Goal: Task Accomplishment & Management: Use online tool/utility

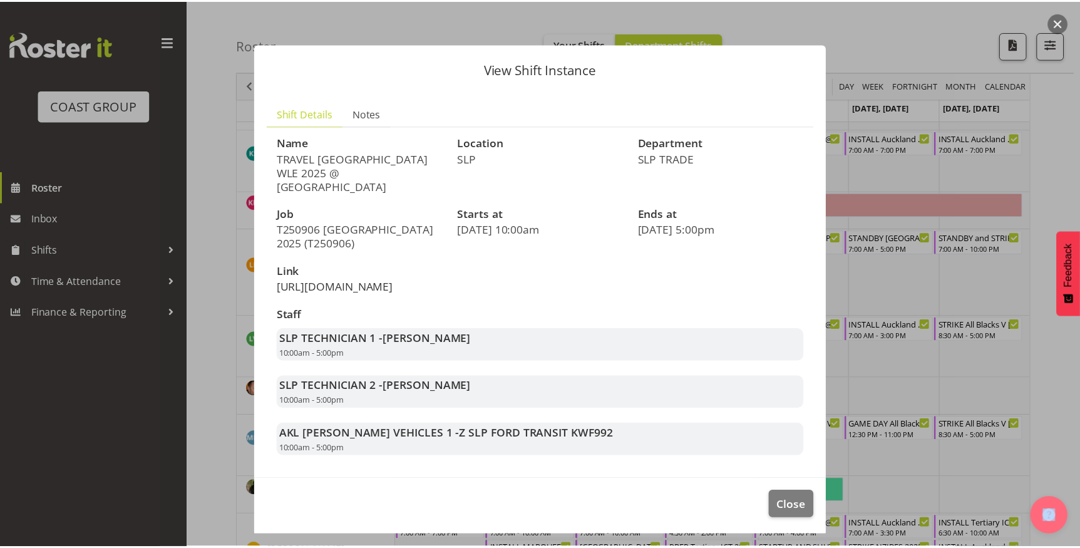
scroll to position [796, 0]
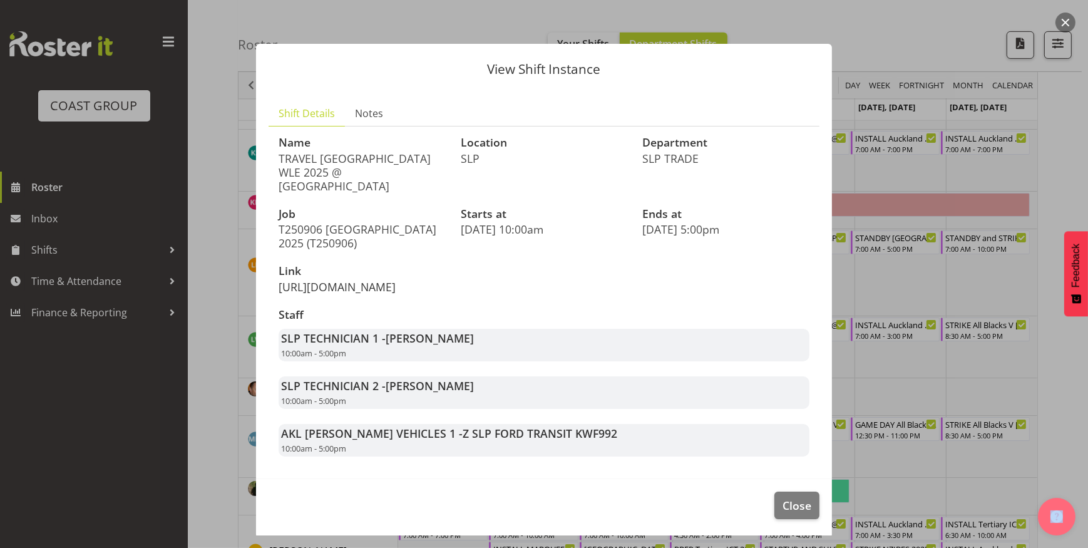
click at [395, 294] on link "[URL][DOMAIN_NAME]" at bounding box center [337, 286] width 117 height 15
click at [944, 178] on div at bounding box center [544, 274] width 1088 height 548
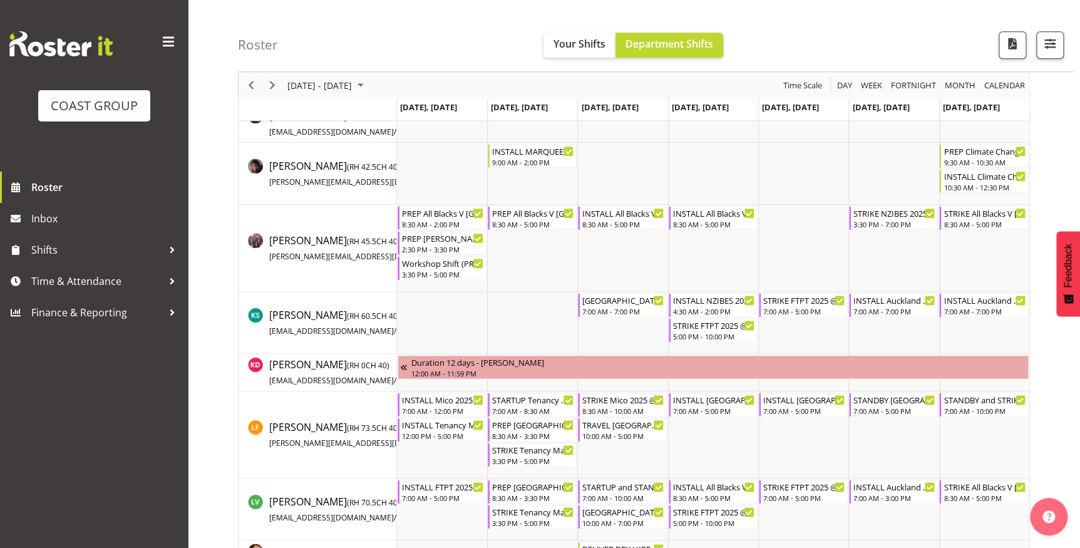
scroll to position [512, 0]
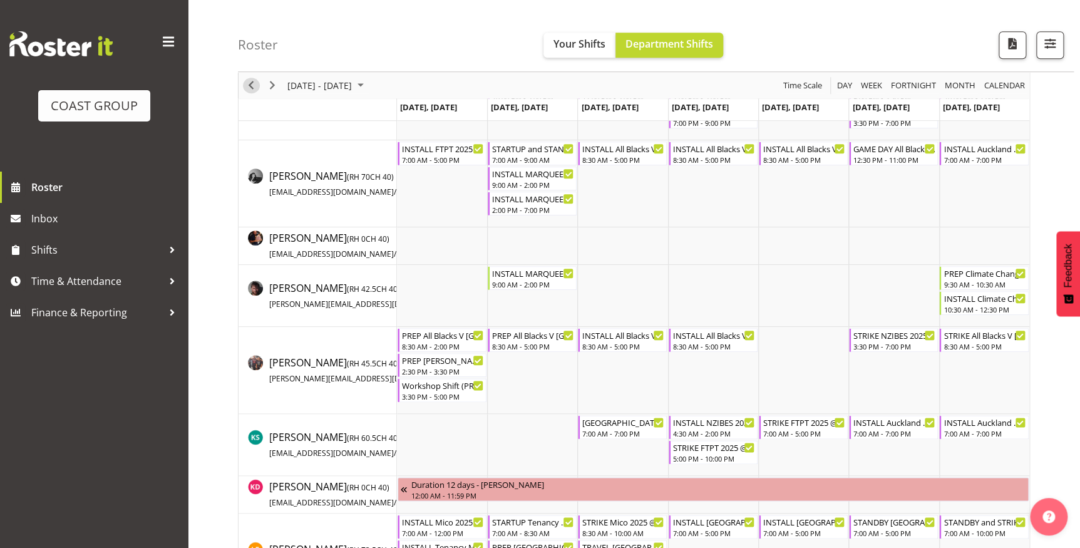
drag, startPoint x: 246, startPoint y: 89, endPoint x: 625, endPoint y: 194, distance: 393.7
click at [246, 89] on span "Previous" at bounding box center [251, 86] width 15 height 16
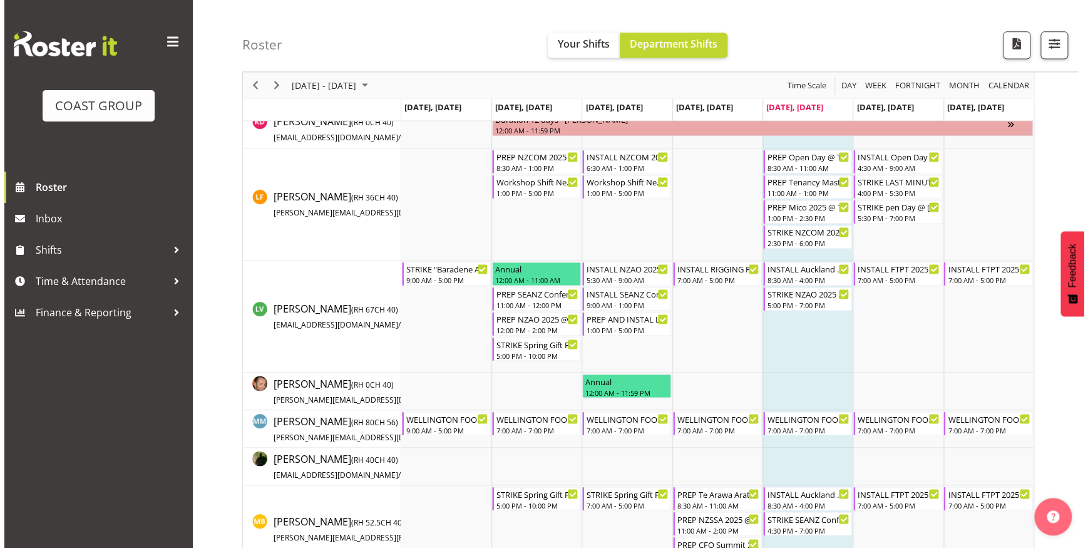
scroll to position [853, 0]
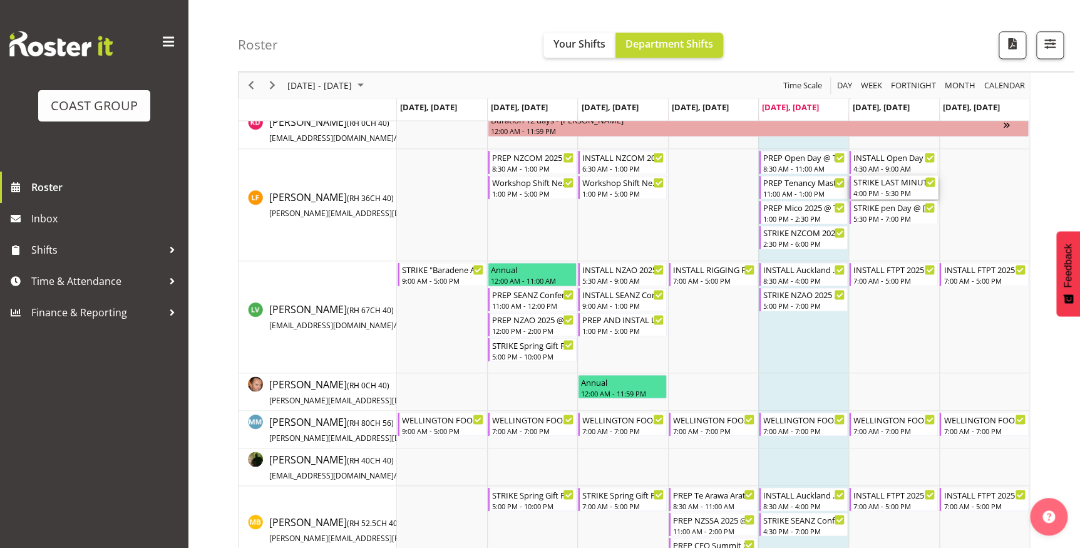
click at [890, 188] on div "4:00 PM - 5:30 PM" at bounding box center [894, 193] width 82 height 10
click at [0, 0] on div at bounding box center [0, 0] width 0 height 0
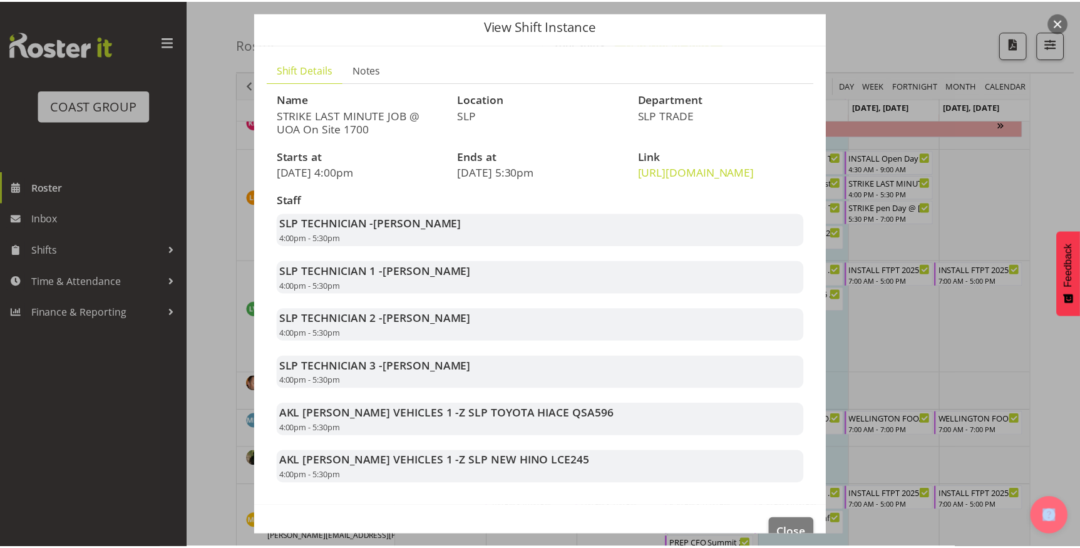
scroll to position [0, 0]
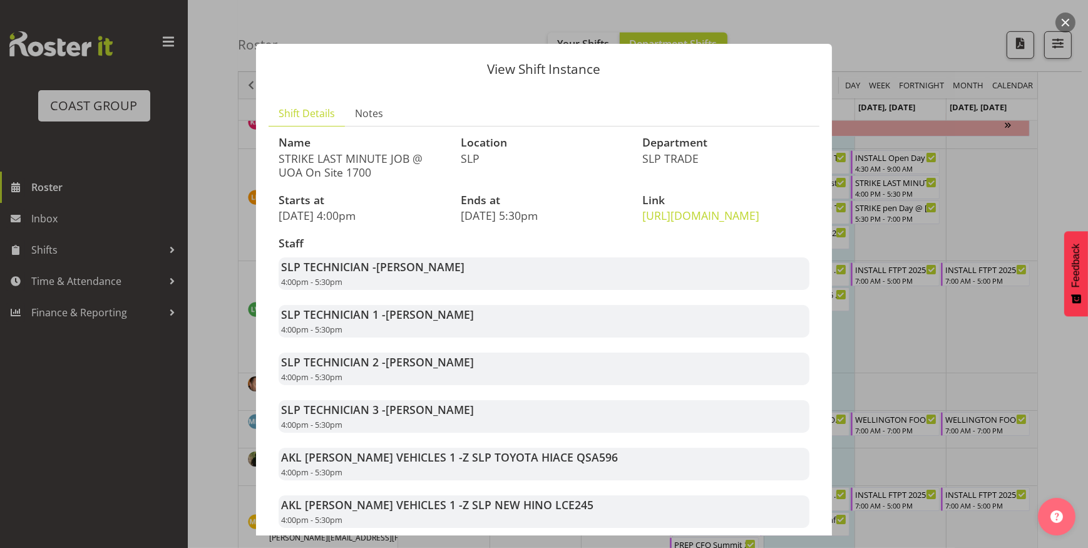
click at [983, 188] on div at bounding box center [544, 274] width 1088 height 548
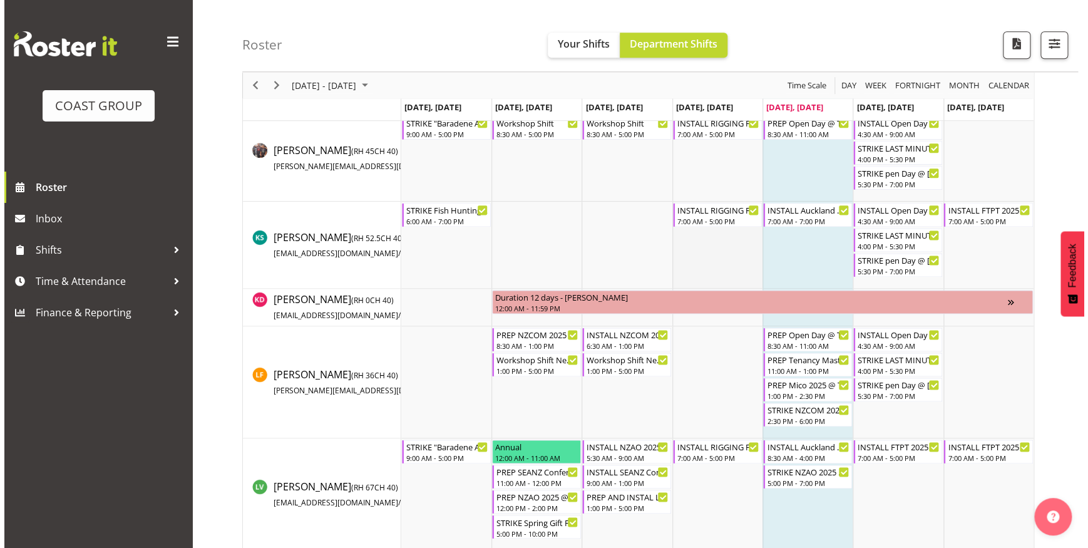
scroll to position [682, 0]
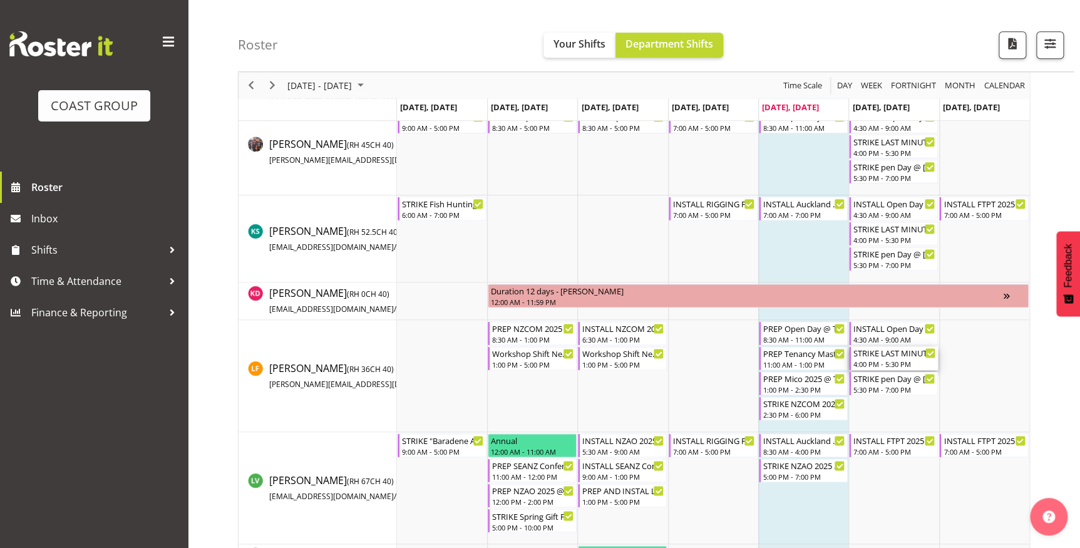
click at [880, 359] on div "4:00 PM - 5:30 PM" at bounding box center [894, 364] width 82 height 10
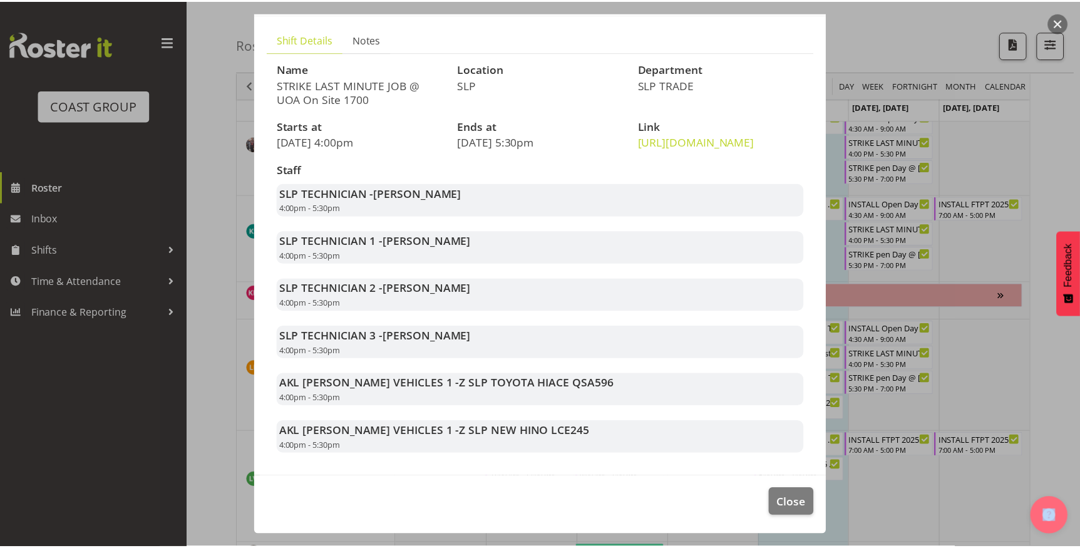
scroll to position [101, 0]
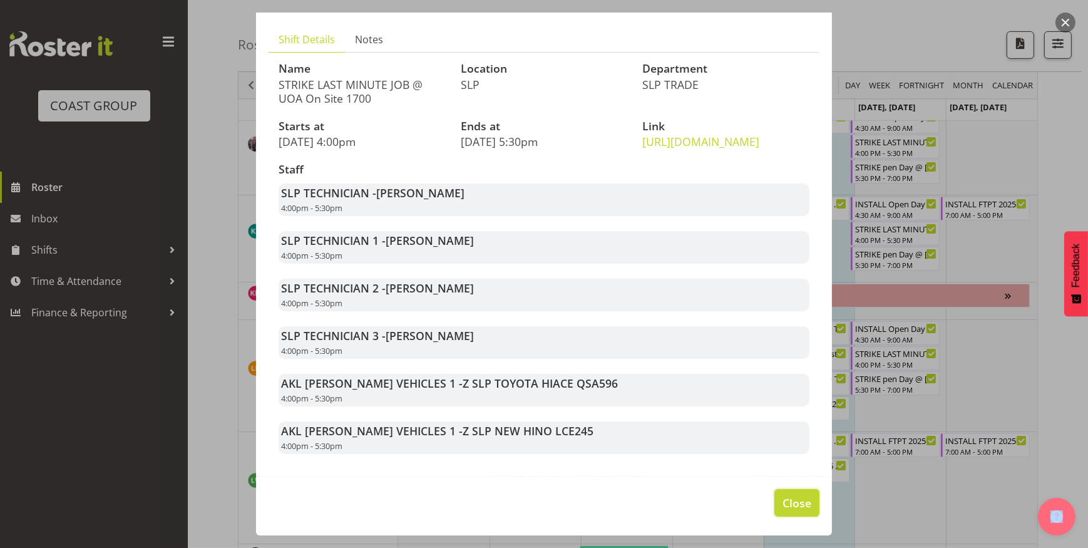
click at [783, 503] on span "Close" at bounding box center [797, 503] width 29 height 16
